Goal: Transaction & Acquisition: Purchase product/service

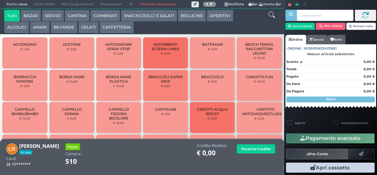
click at [116, 32] on button "CAFFETTERIA" at bounding box center [117, 28] width 34 height 12
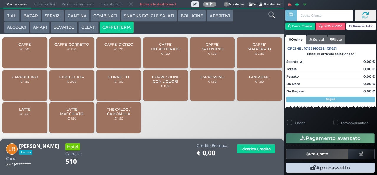
click at [40, 60] on div "CAFFE' € 1,20" at bounding box center [24, 52] width 45 height 31
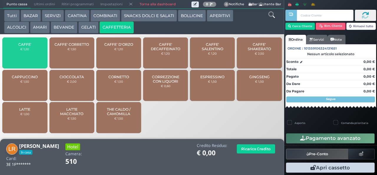
click at [37, 61] on div "CAFFE' € 1,20" at bounding box center [24, 52] width 45 height 31
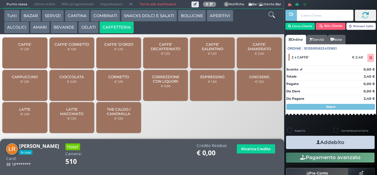
click at [317, 143] on icon "button" at bounding box center [319, 142] width 4 height 6
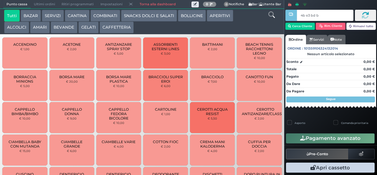
type input "4b e3 bd b9"
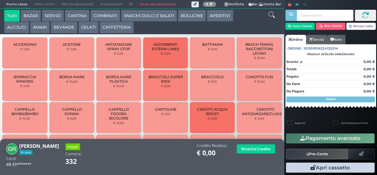
click at [120, 25] on button "CAFFETTERIA" at bounding box center [117, 28] width 34 height 12
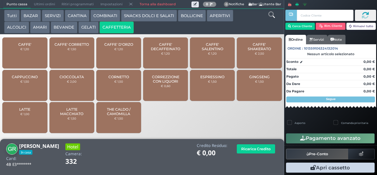
click at [38, 49] on div "CAFFE' € 1,20" at bounding box center [24, 52] width 45 height 31
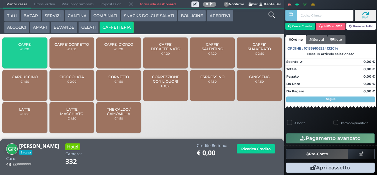
click at [40, 46] on div "CAFFE' € 1,20" at bounding box center [24, 52] width 45 height 31
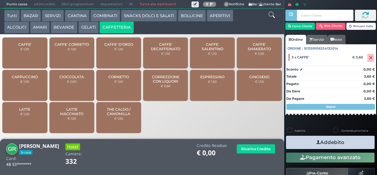
click at [342, 145] on button "Addebito" at bounding box center [330, 142] width 89 height 13
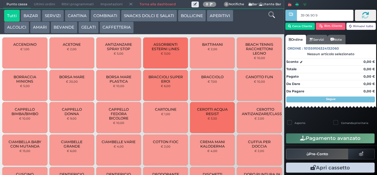
type input "39 06 90 95"
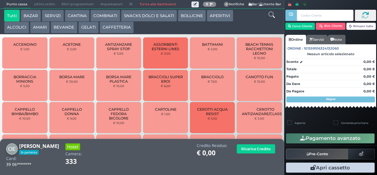
click at [124, 26] on button "CAFFETTERIA" at bounding box center [117, 28] width 34 height 12
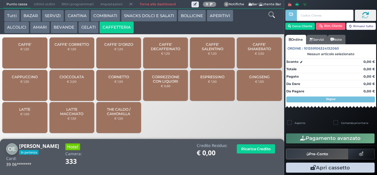
click at [28, 47] on span "CAFFE'" at bounding box center [24, 44] width 13 height 4
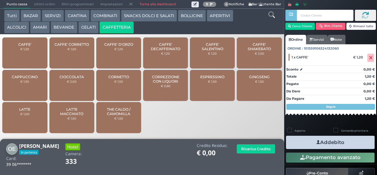
click at [348, 141] on button "Addebito" at bounding box center [330, 142] width 89 height 13
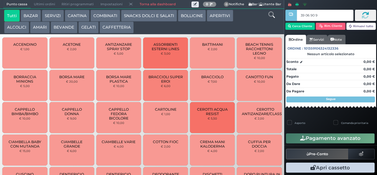
type input "39 06 90 95"
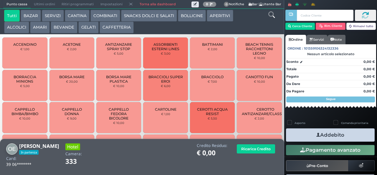
click at [121, 24] on button "CAFFETTERIA" at bounding box center [117, 28] width 34 height 12
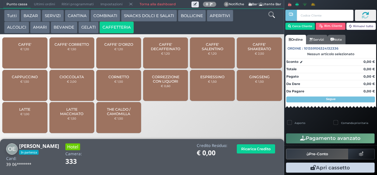
click at [23, 58] on div "CAFFE' € 1,20" at bounding box center [24, 52] width 45 height 31
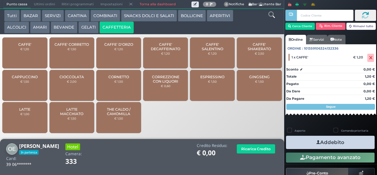
click at [335, 144] on button "Addebito" at bounding box center [330, 142] width 89 height 13
